Goal: Navigation & Orientation: Find specific page/section

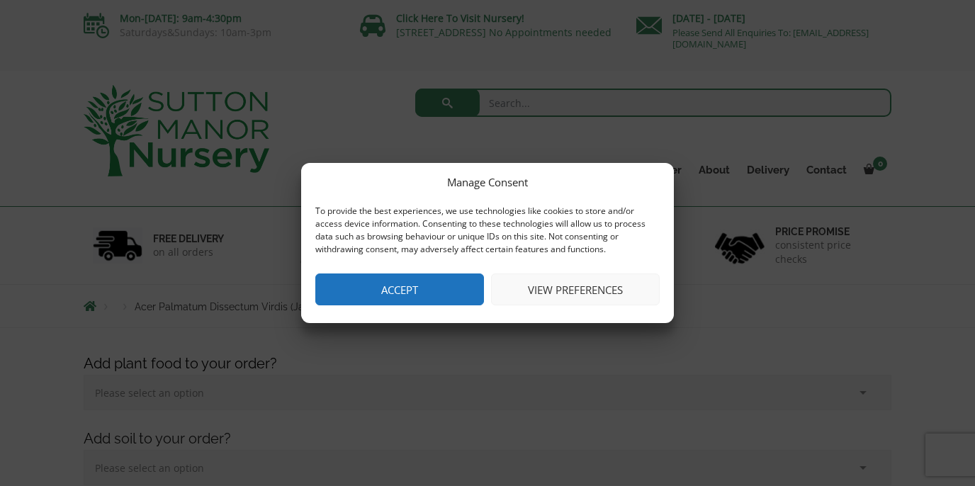
click at [416, 296] on button "Accept" at bounding box center [399, 289] width 169 height 32
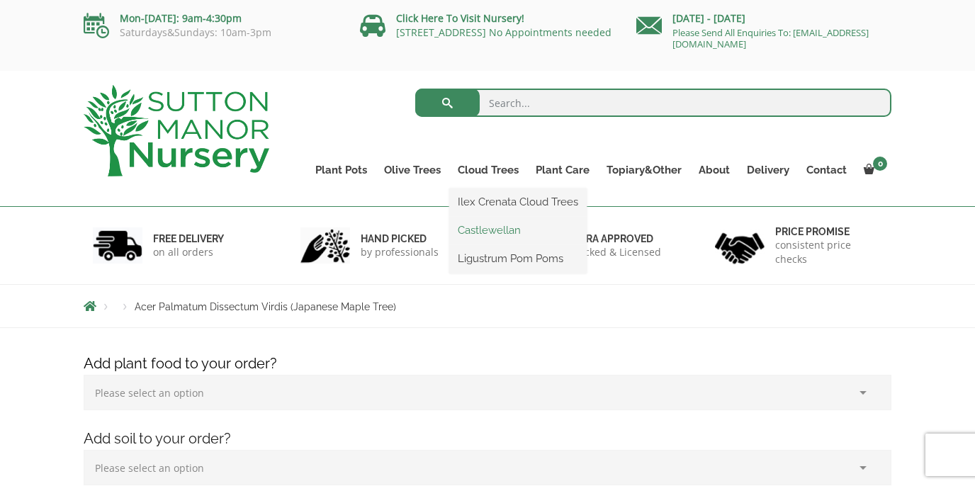
click at [492, 229] on link "Castlewellan" at bounding box center [517, 230] width 137 height 21
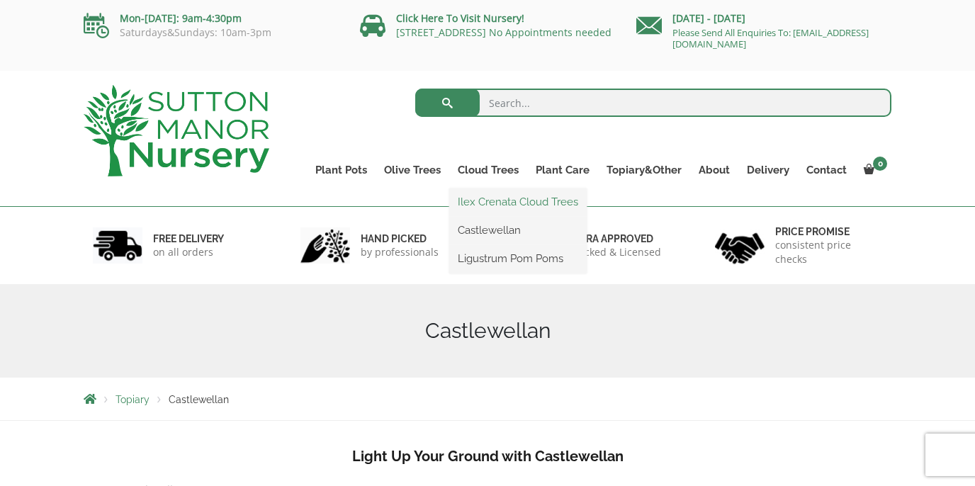
click at [483, 205] on link "Ilex Crenata Cloud Trees" at bounding box center [517, 201] width 137 height 21
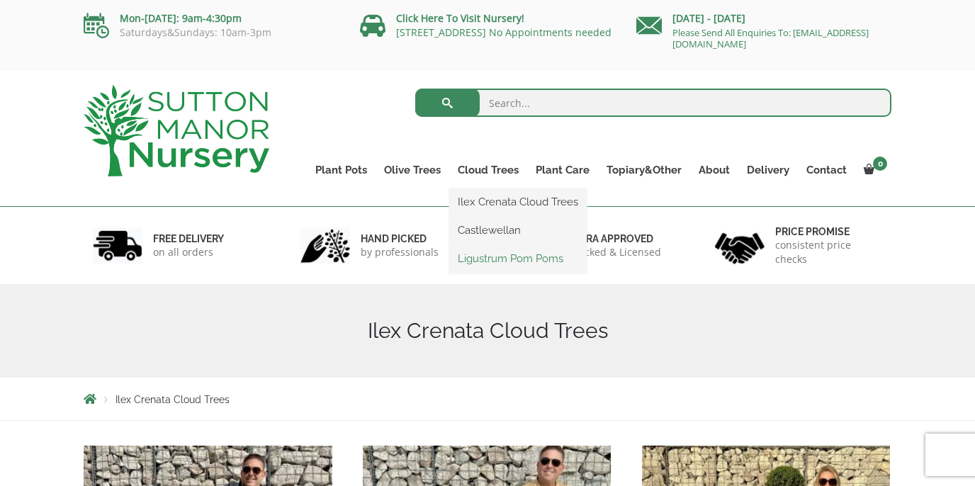
click at [506, 259] on link "Ligustrum Pom Poms" at bounding box center [517, 258] width 137 height 21
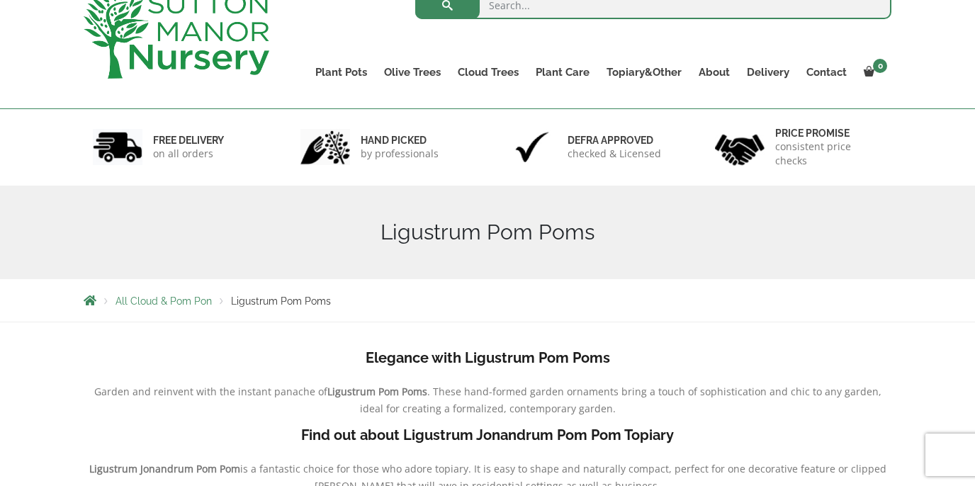
scroll to position [35, 0]
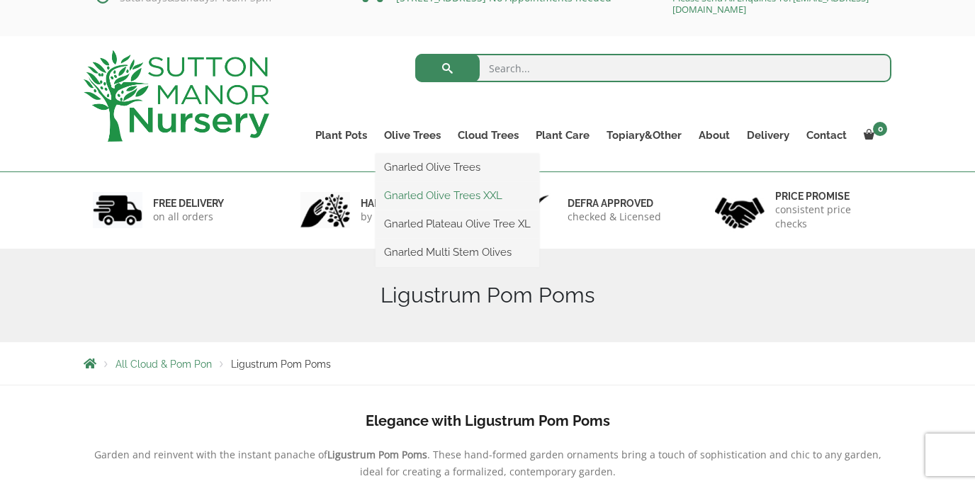
click at [417, 198] on link "Gnarled Olive Trees XXL" at bounding box center [457, 195] width 164 height 21
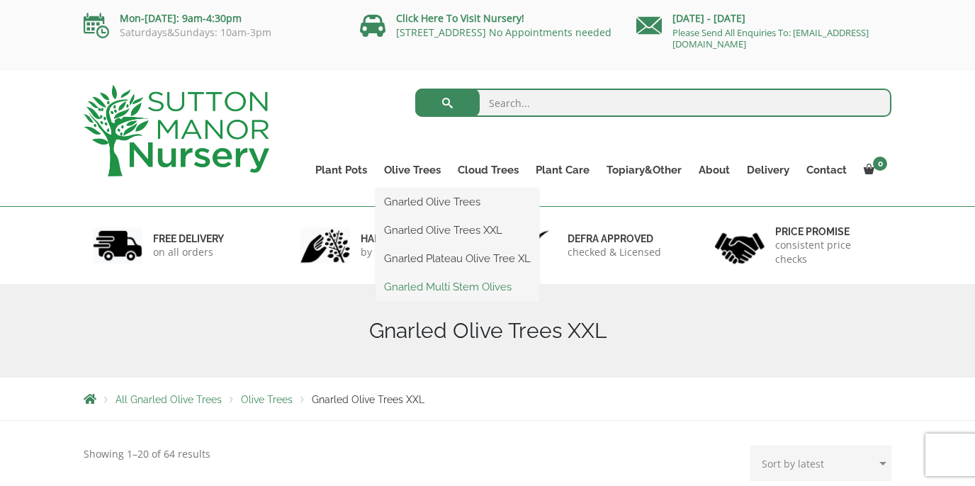
click at [427, 281] on link "Gnarled Multi Stem Olives" at bounding box center [457, 286] width 164 height 21
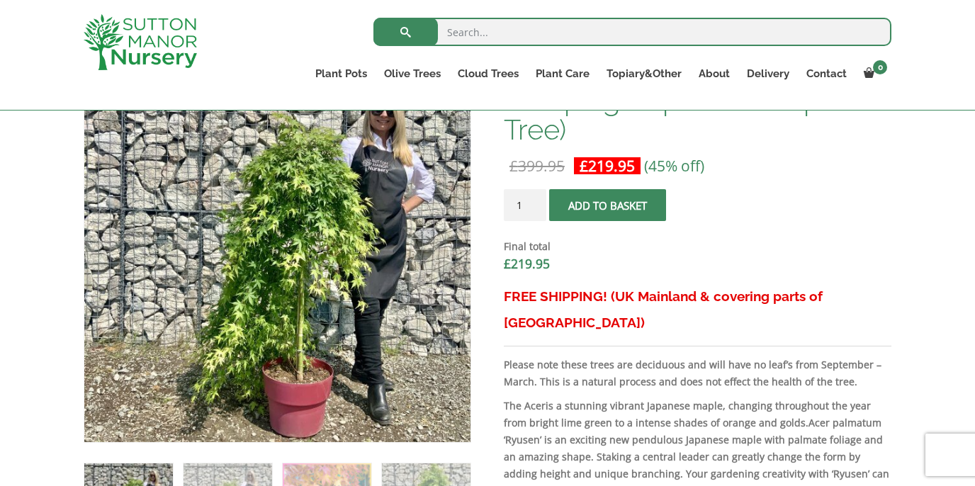
scroll to position [225, 0]
